Goal: Task Accomplishment & Management: Manage account settings

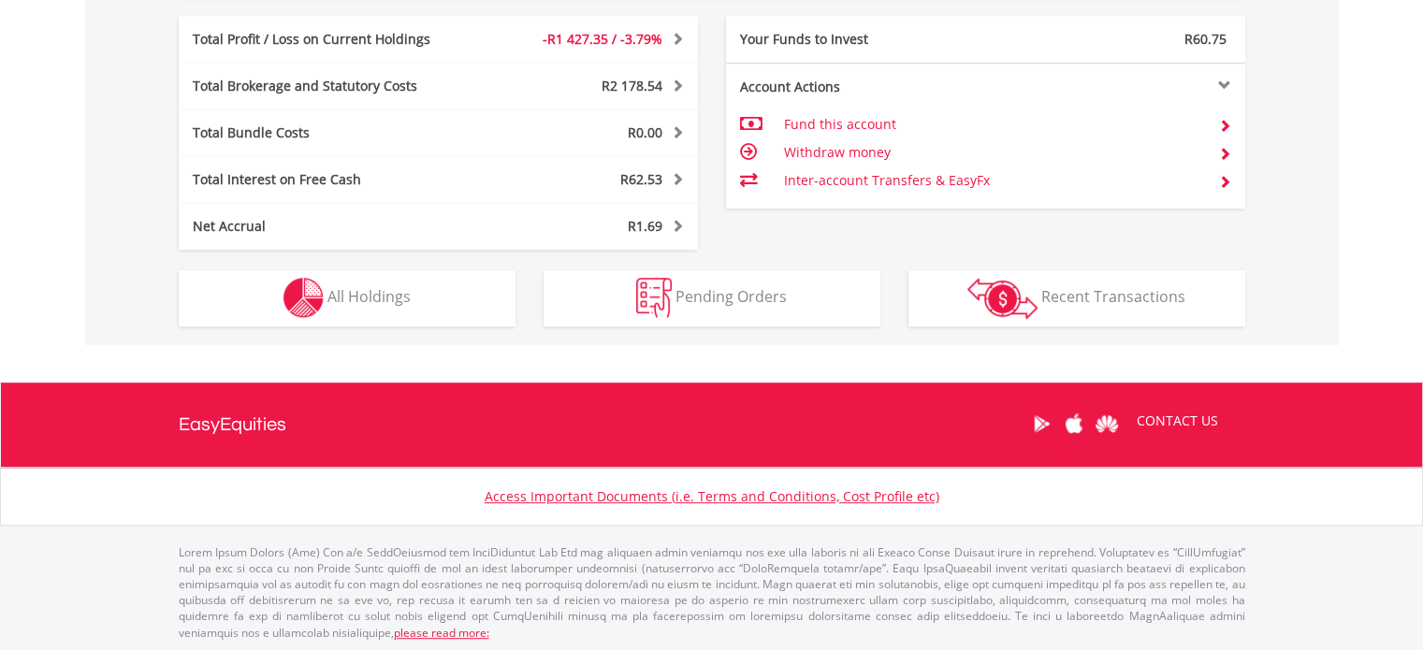
scroll to position [180, 356]
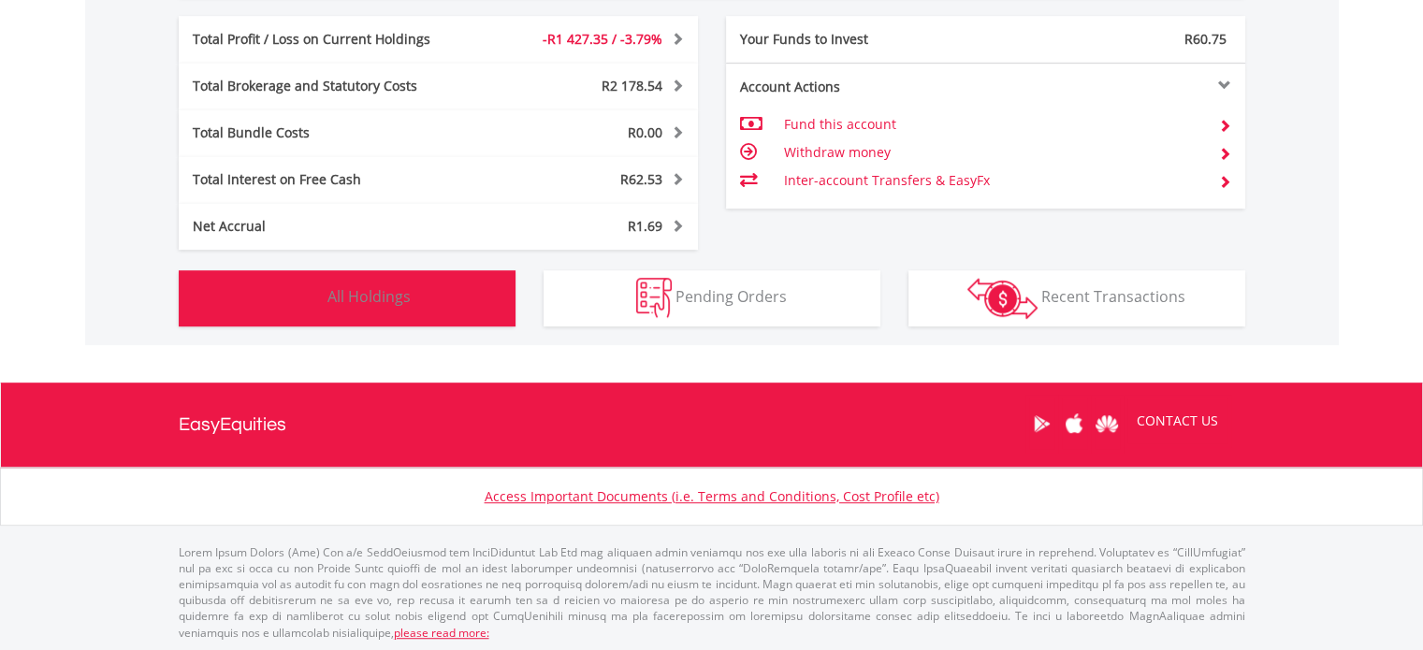
click at [464, 307] on button "Holdings All Holdings" at bounding box center [347, 298] width 337 height 56
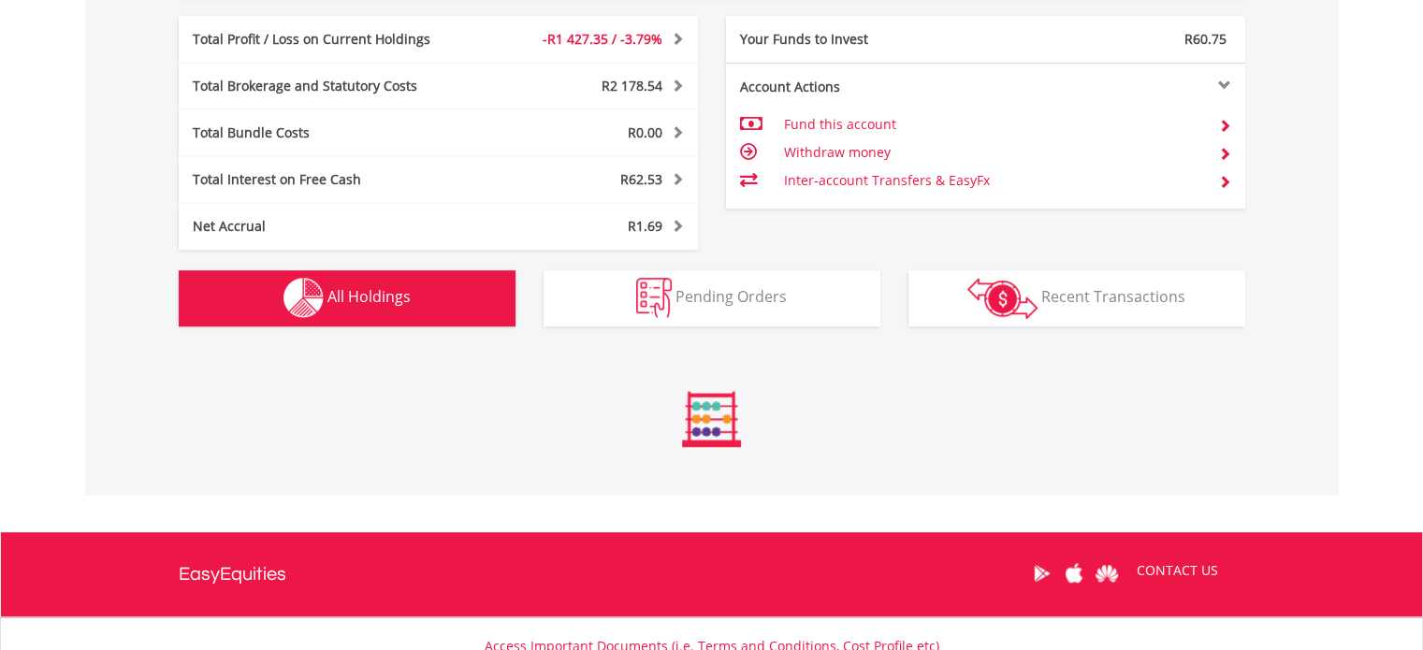
scroll to position [1386, 0]
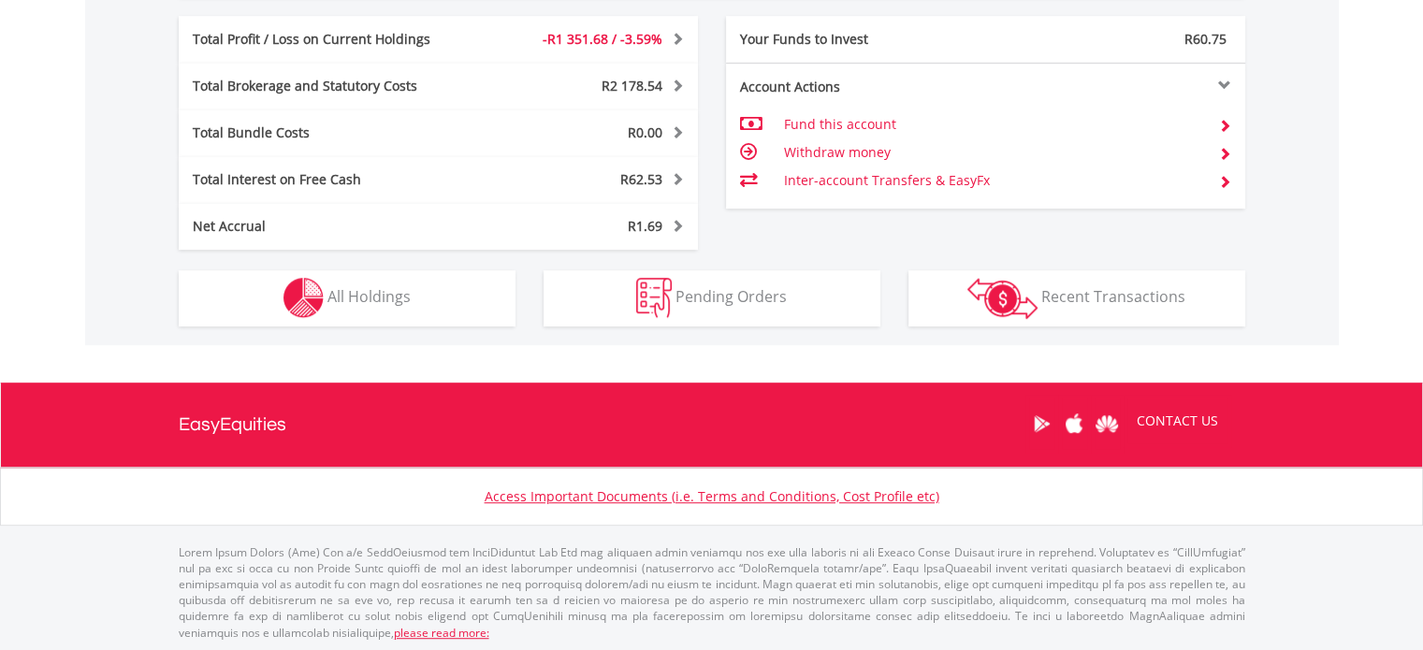
scroll to position [180, 356]
click at [367, 230] on div "Net Accrual" at bounding box center [330, 226] width 303 height 19
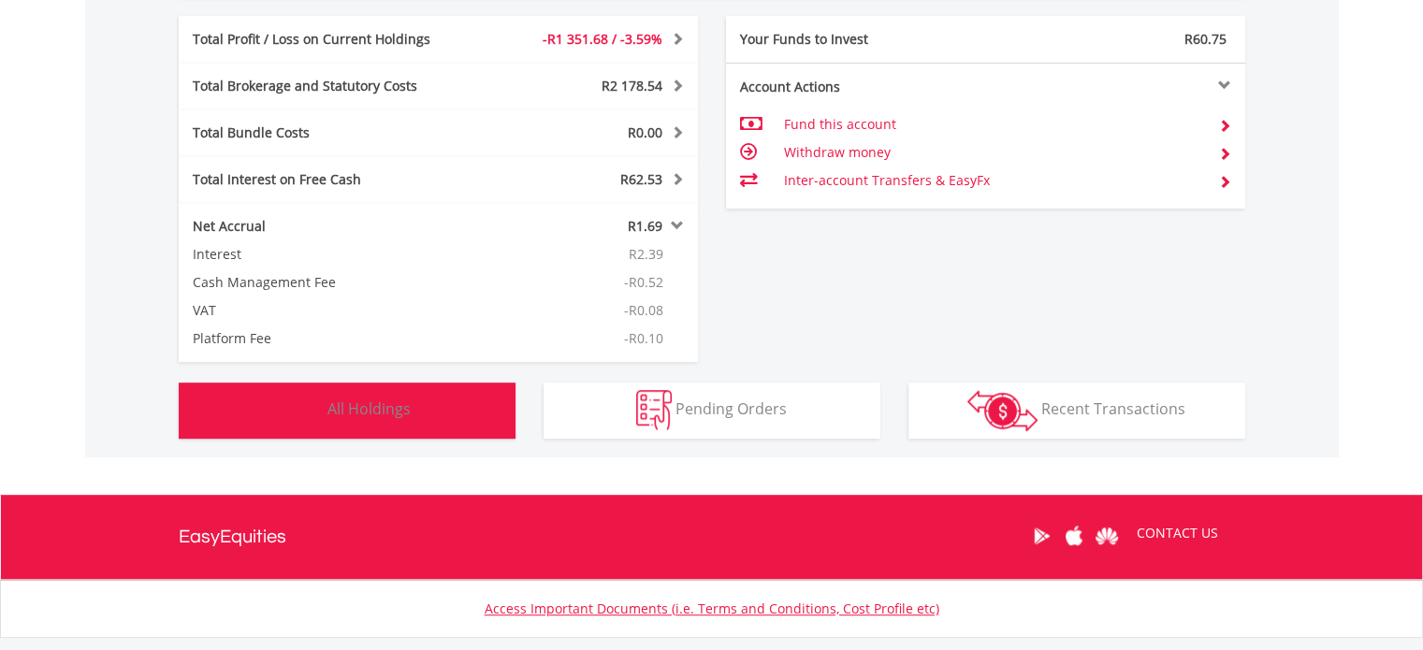
click at [414, 418] on button "Holdings All Holdings" at bounding box center [347, 411] width 337 height 56
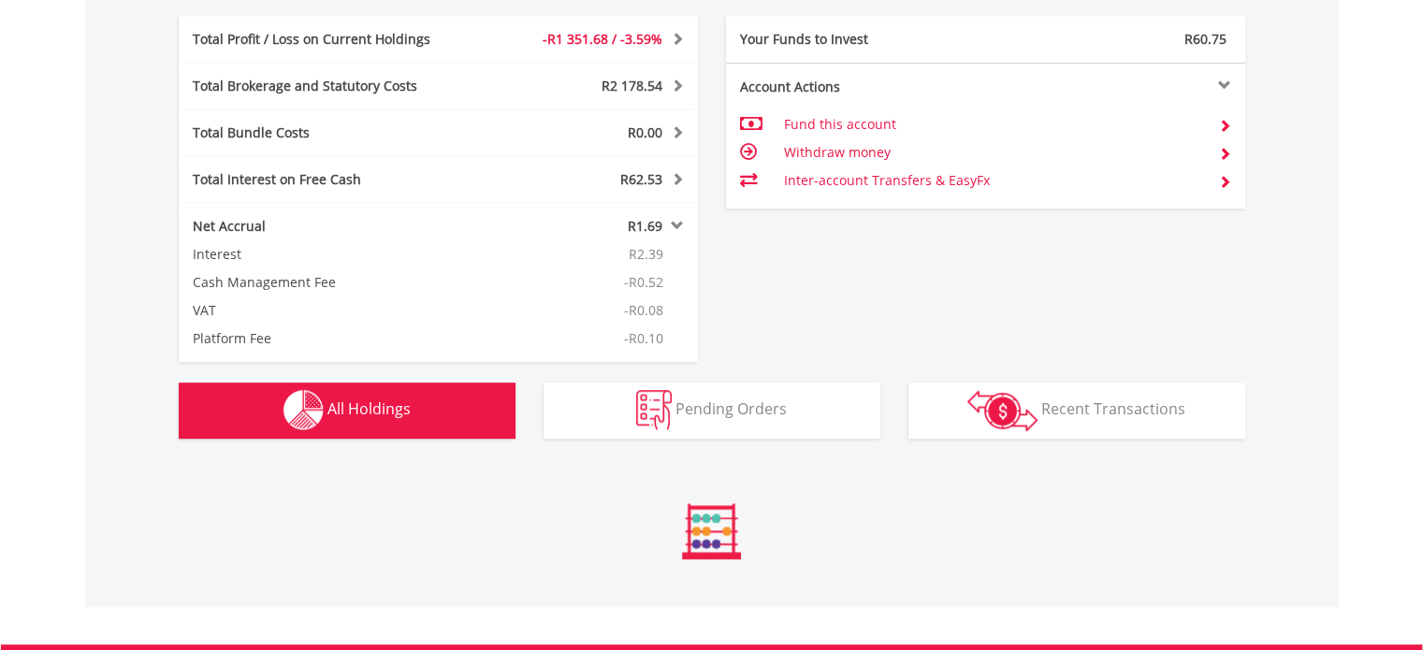
scroll to position [1498, 0]
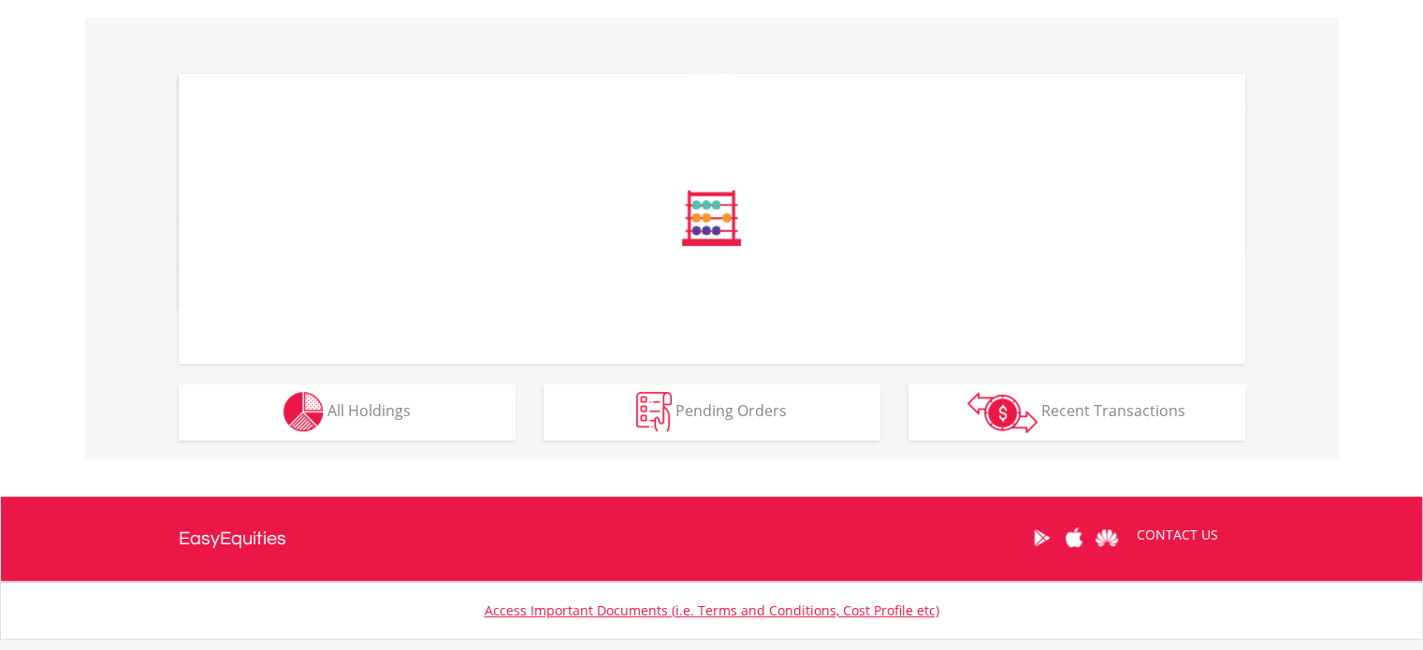
scroll to position [561, 0]
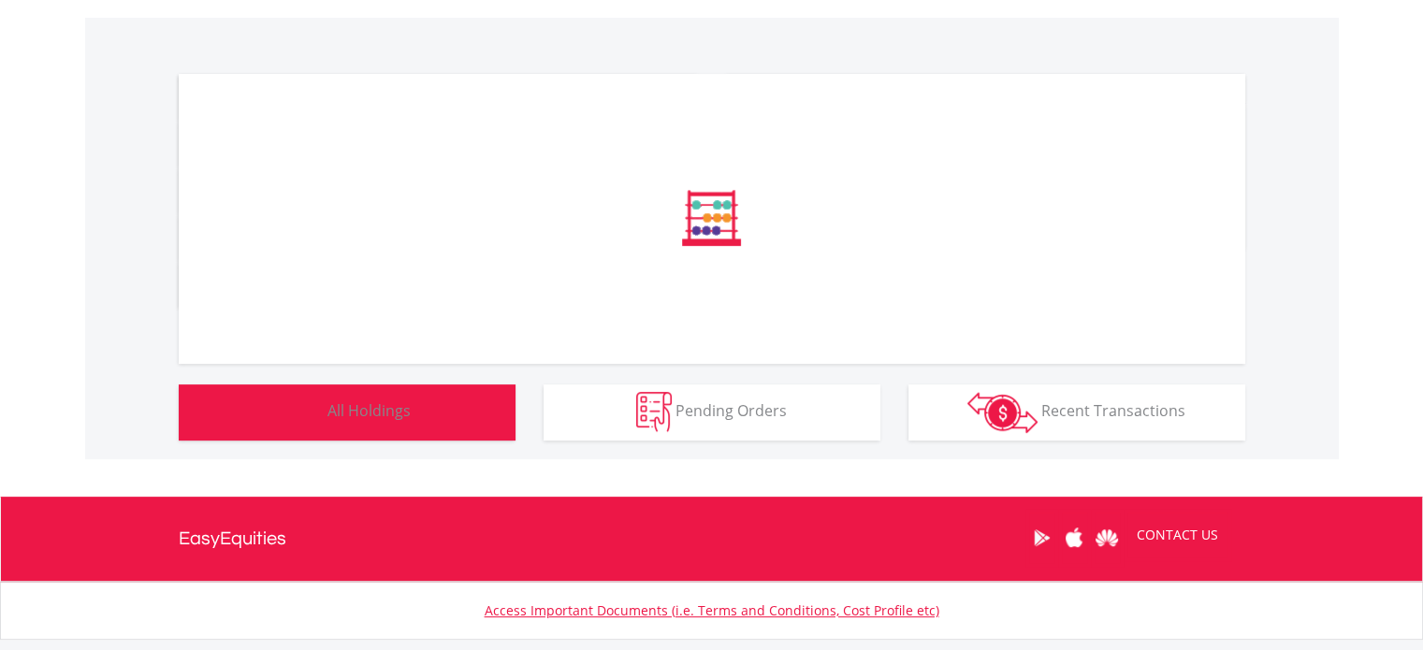
click at [393, 400] on span "All Holdings" at bounding box center [368, 410] width 83 height 21
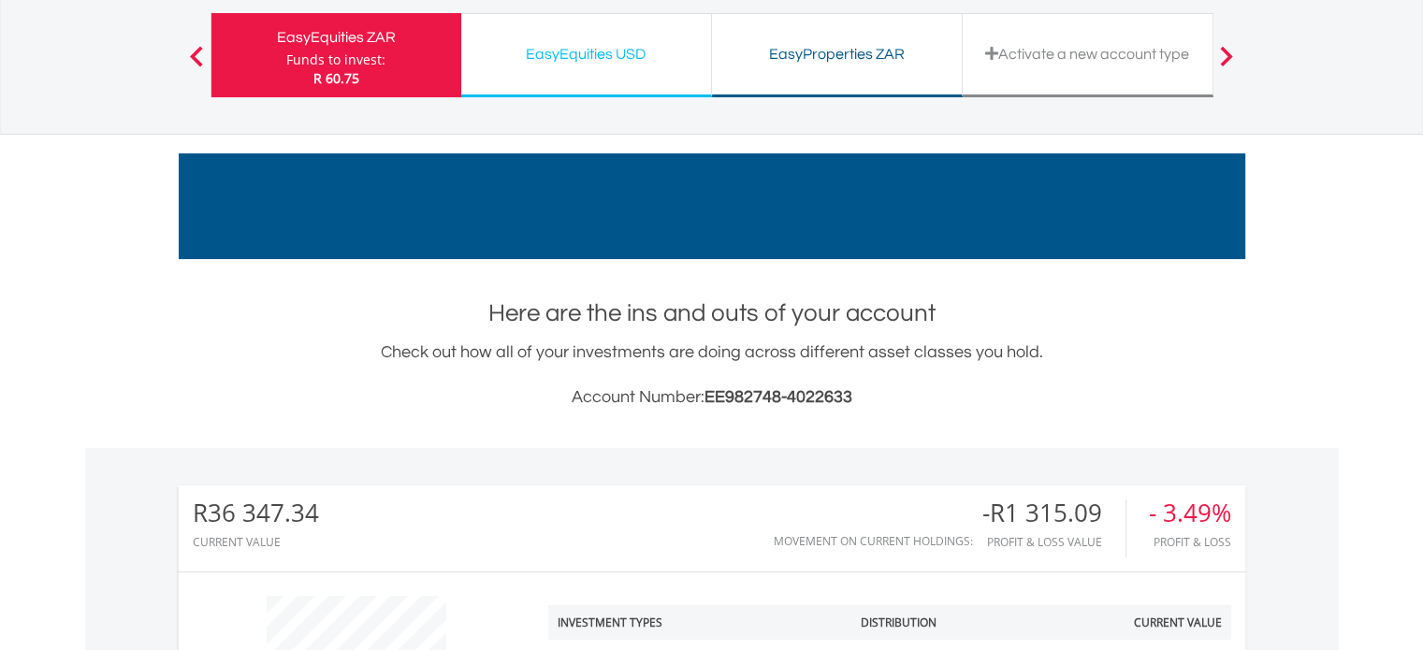
scroll to position [0, 0]
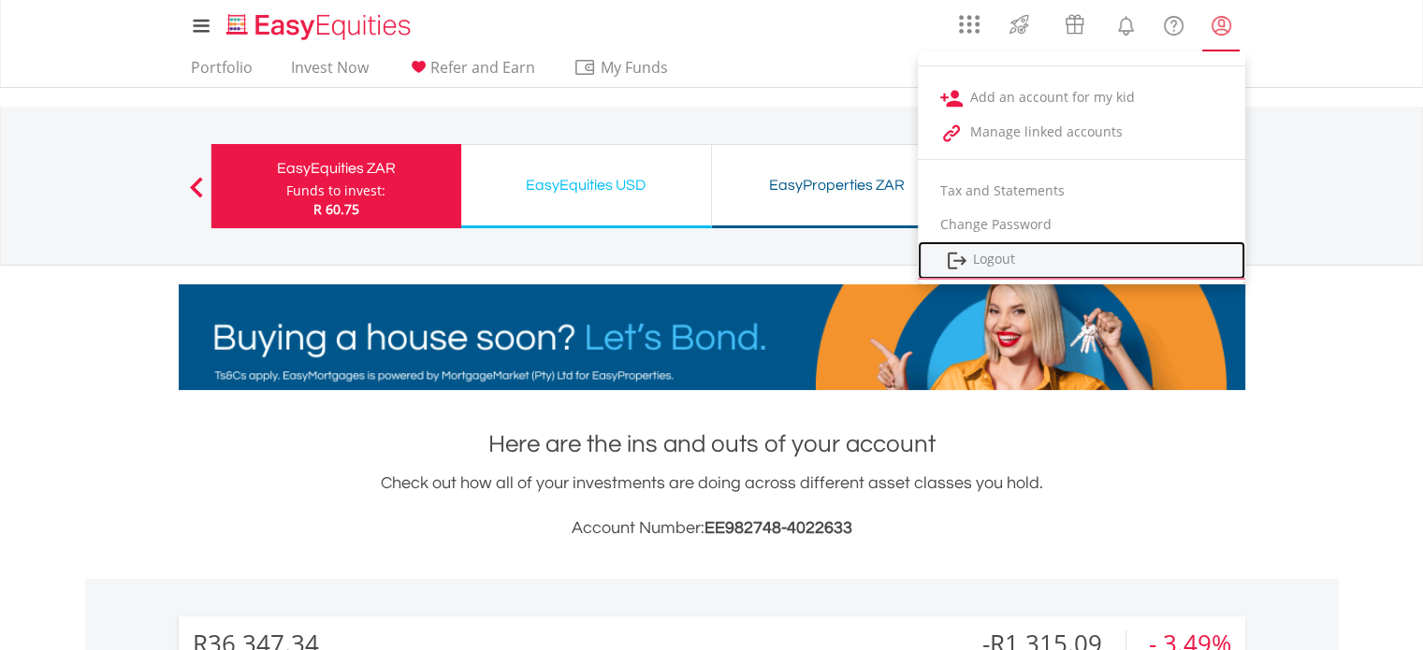
click at [1006, 250] on link "Logout" at bounding box center [1081, 260] width 327 height 38
